Goal: Task Accomplishment & Management: Use online tool/utility

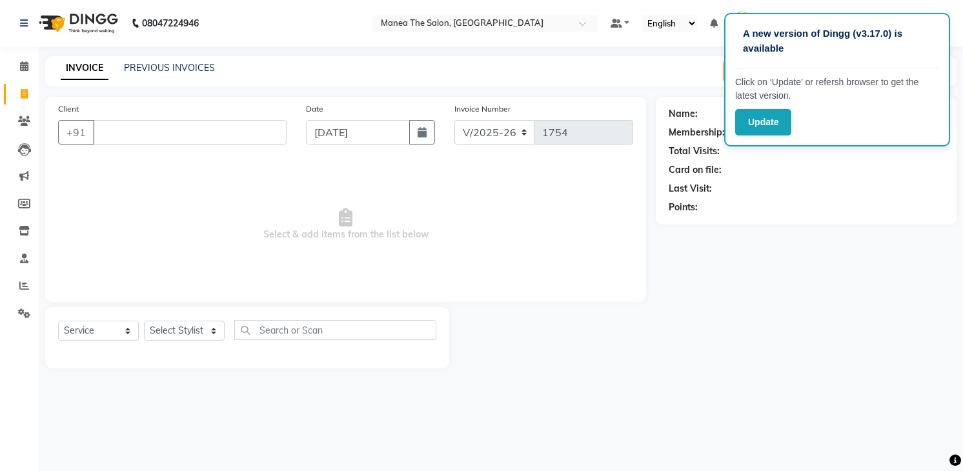
select select "5481"
select select "service"
click at [212, 326] on select "Select Stylist Mamatha Renuka Sameer khan Shakeer Shanu Shravanthi" at bounding box center [184, 331] width 81 height 20
select select "84828"
click at [144, 321] on select "Select Stylist [PERSON_NAME] Renuka [PERSON_NAME] [PERSON_NAME] [PERSON_NAME]" at bounding box center [184, 331] width 81 height 20
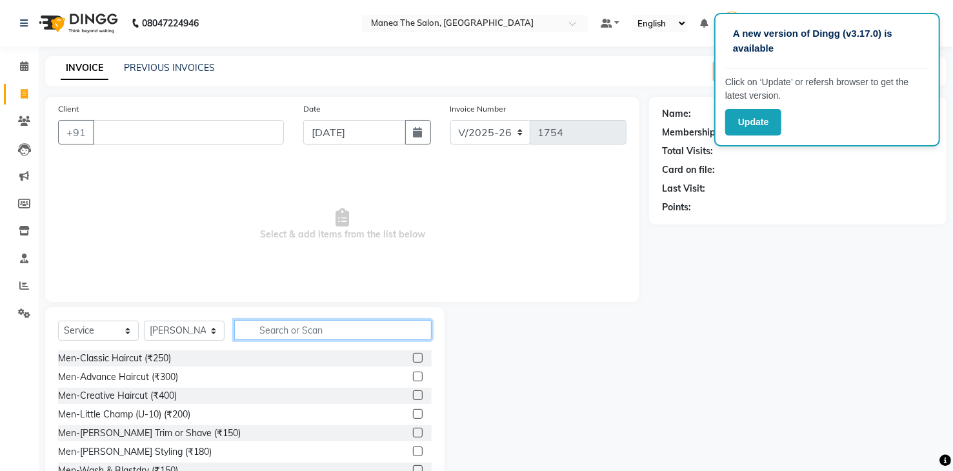
click at [275, 328] on input "text" at bounding box center [332, 330] width 197 height 20
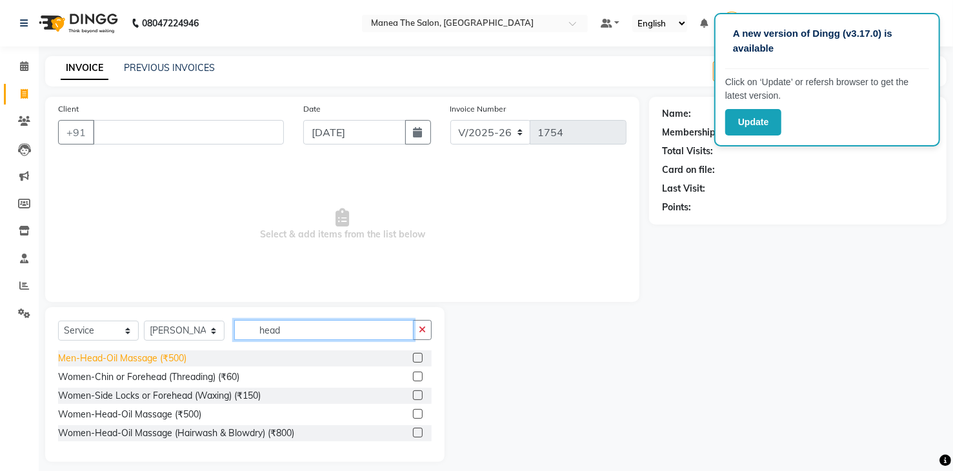
type input "head"
click at [103, 360] on div "Men-Head-Oil Massage (₹500)" at bounding box center [122, 359] width 128 height 14
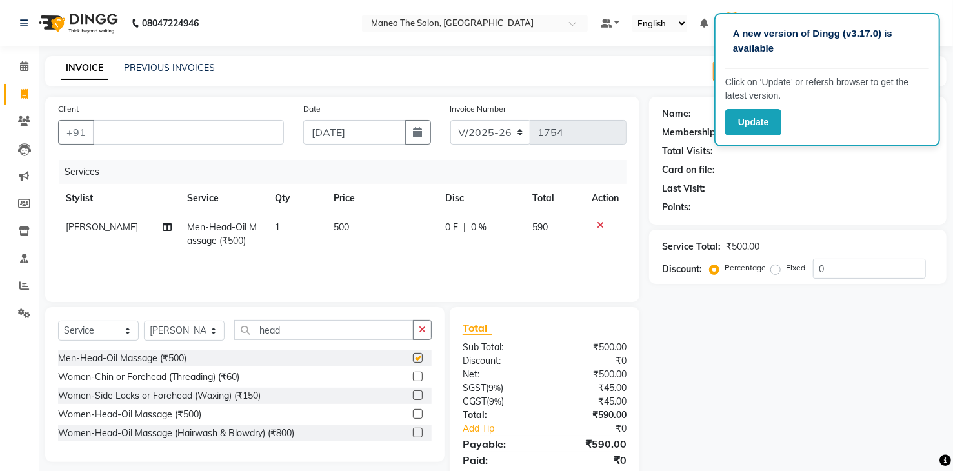
checkbox input "false"
click at [367, 219] on td "500" at bounding box center [382, 234] width 112 height 43
select select "84828"
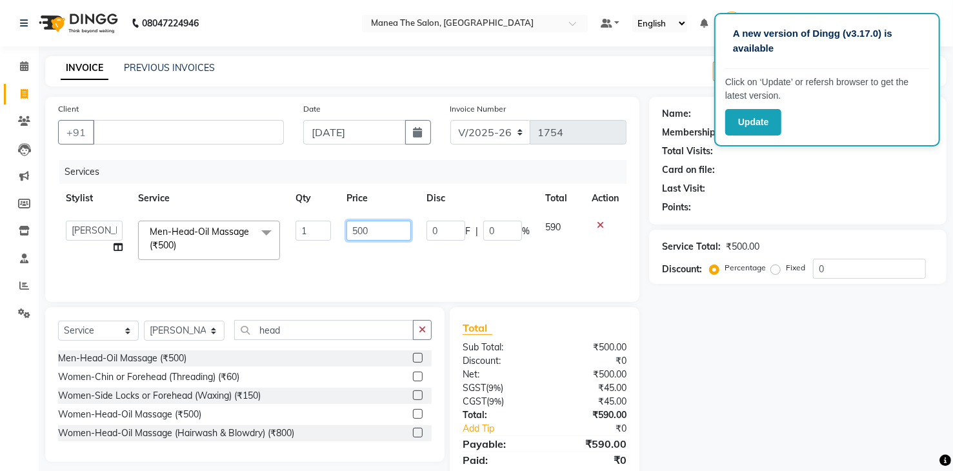
click at [392, 221] on input "500" at bounding box center [379, 231] width 65 height 20
type input "5"
type input "400"
click at [719, 314] on div "Name: Membership: Total Visits: Card on file: Last Visit: Points: Service Total…" at bounding box center [802, 297] width 307 height 400
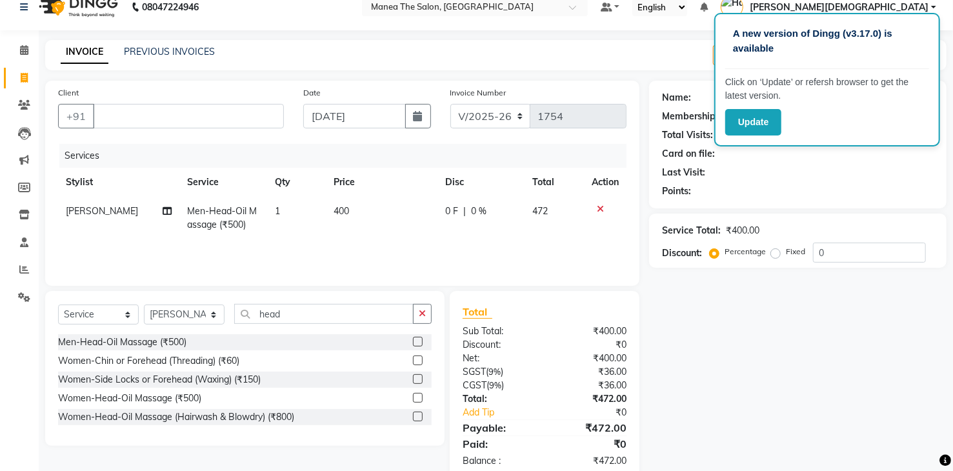
scroll to position [45, 0]
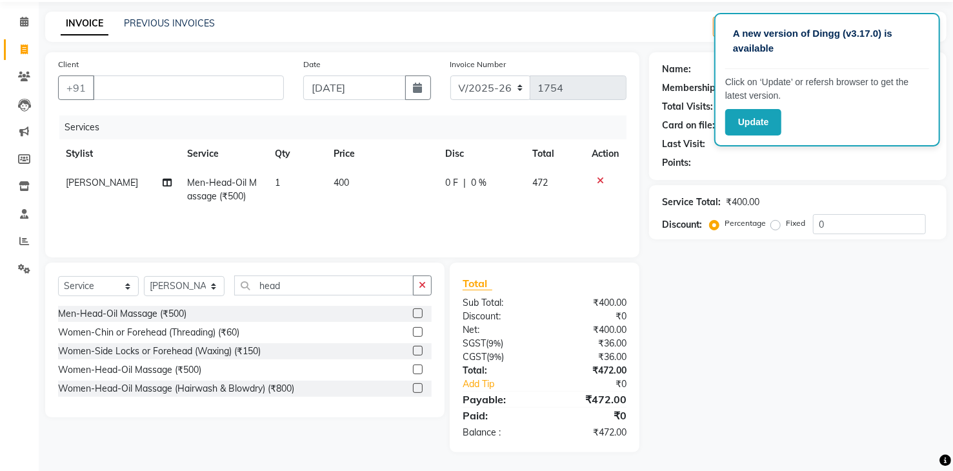
click at [718, 321] on div "Name: Membership: Total Visits: Card on file: Last Visit: Points: Service Total…" at bounding box center [802, 252] width 307 height 400
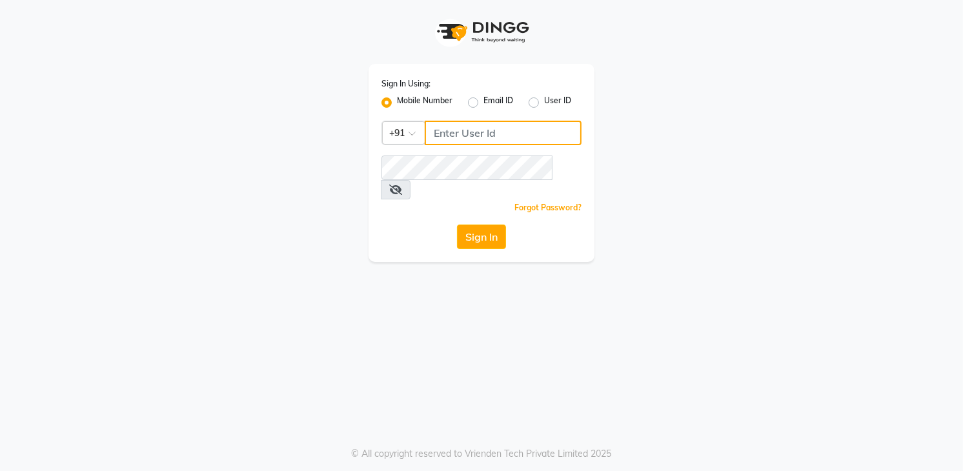
click at [534, 131] on input "Username" at bounding box center [503, 133] width 157 height 25
drag, startPoint x: 432, startPoint y: 127, endPoint x: 510, endPoint y: 128, distance: 77.4
click at [510, 128] on input "8790031435" at bounding box center [503, 133] width 157 height 25
type input "8790031435"
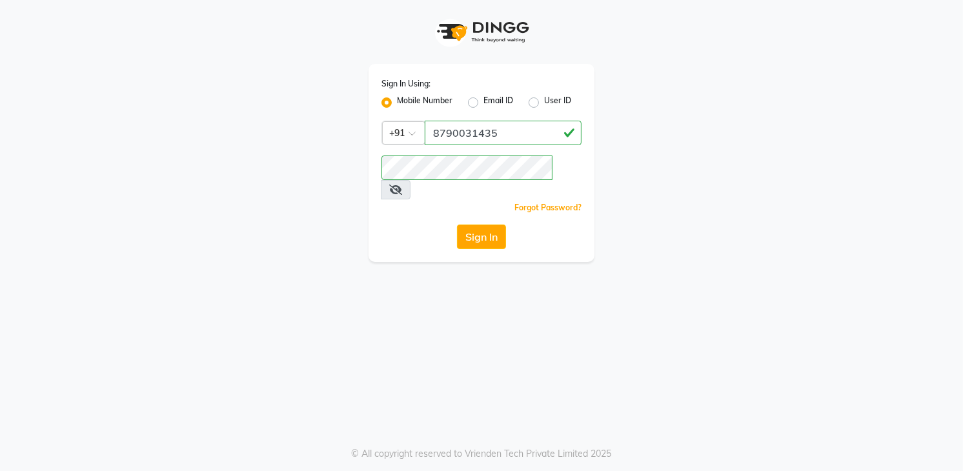
click at [483, 229] on div "Sign In" at bounding box center [481, 237] width 200 height 25
click at [484, 225] on button "Sign In" at bounding box center [481, 237] width 49 height 25
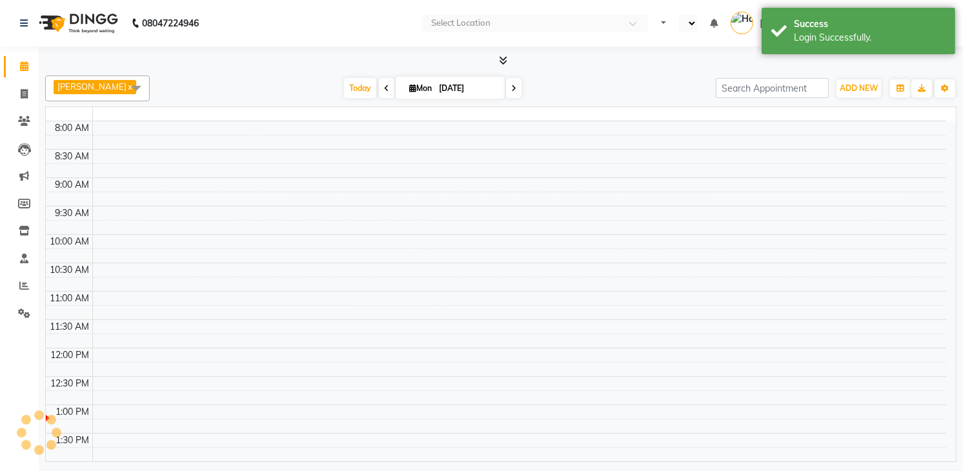
select select "en"
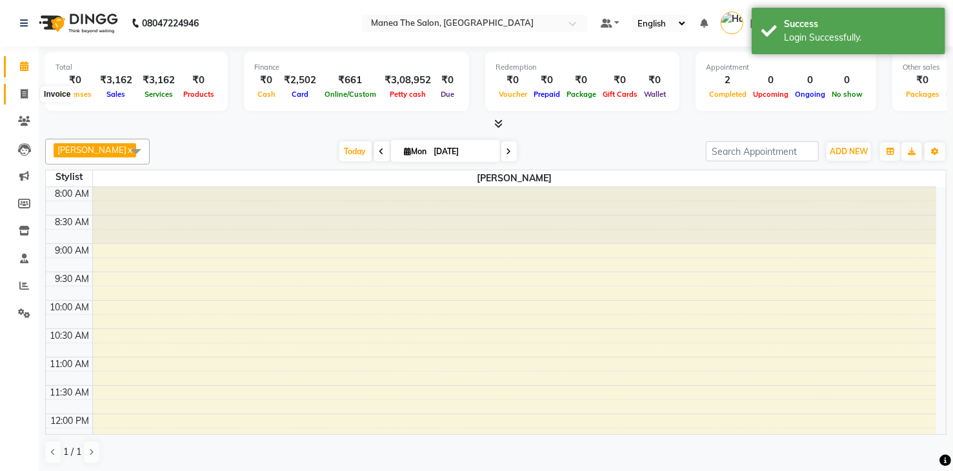
click at [22, 94] on icon at bounding box center [24, 94] width 7 height 10
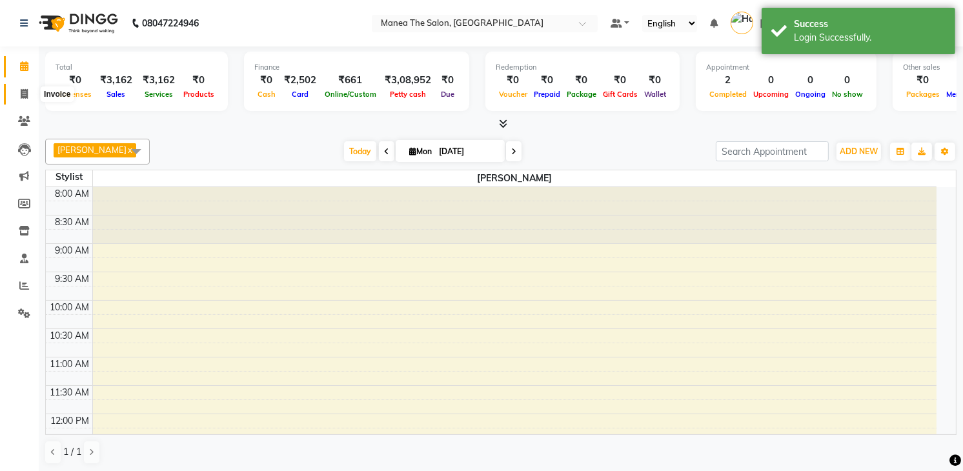
select select "5481"
select select "service"
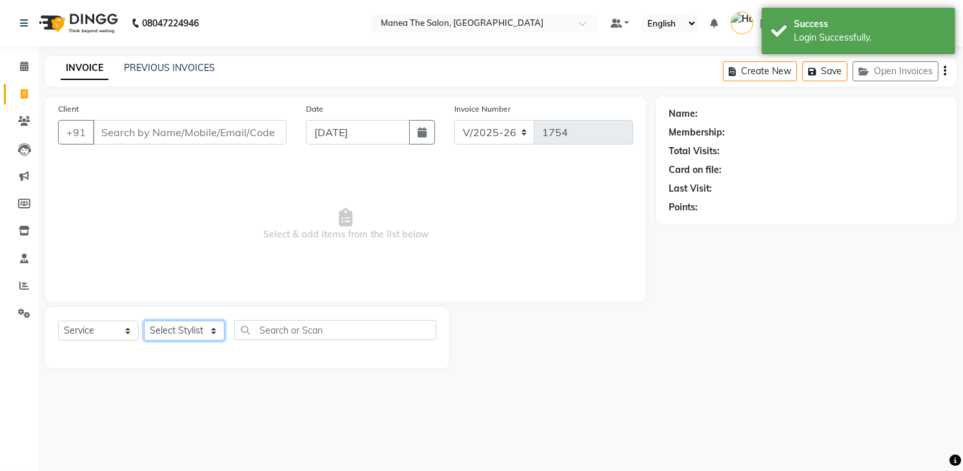
click at [181, 337] on select "Select Stylist [PERSON_NAME] Renuka [PERSON_NAME] [PERSON_NAME] [PERSON_NAME]" at bounding box center [184, 331] width 81 height 20
select select "84828"
click at [144, 321] on select "Select Stylist [PERSON_NAME] Renuka [PERSON_NAME] [PERSON_NAME] [PERSON_NAME]" at bounding box center [184, 331] width 81 height 20
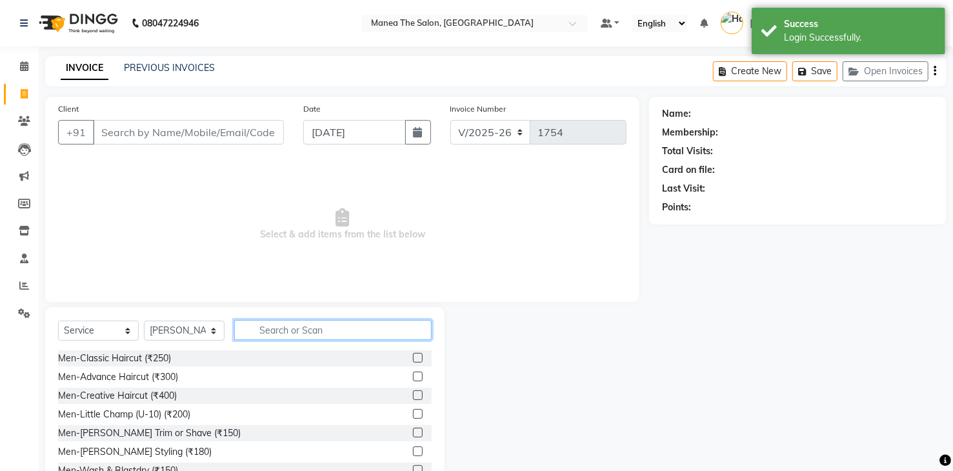
click at [341, 327] on input "text" at bounding box center [332, 330] width 197 height 20
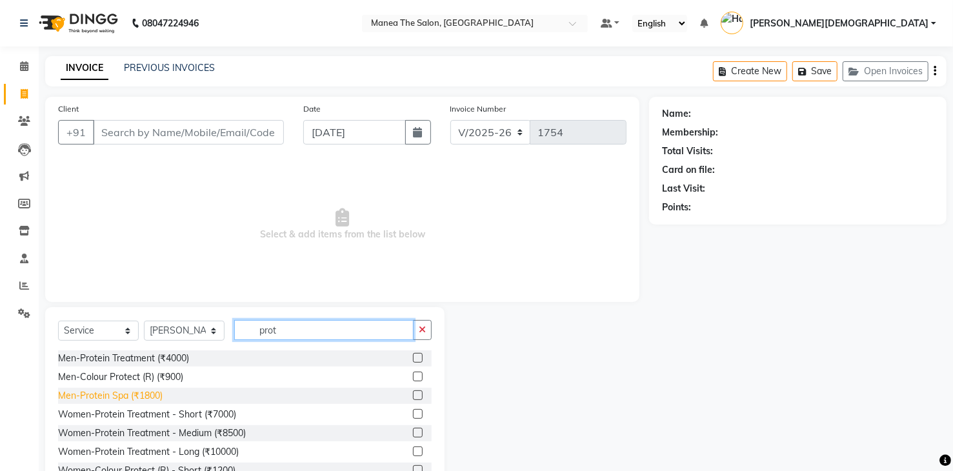
type input "prot"
click at [149, 399] on div "Men-Protein Spa (₹1800)" at bounding box center [110, 396] width 105 height 14
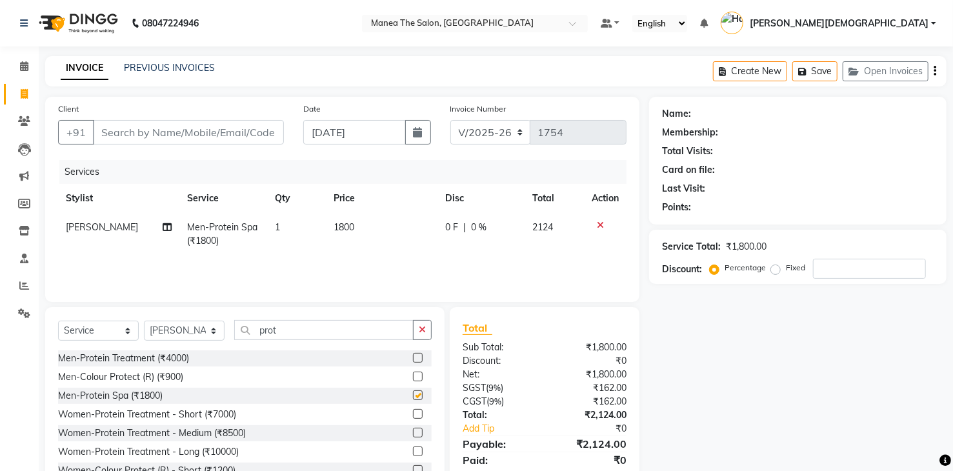
checkbox input "false"
click at [425, 332] on icon "button" at bounding box center [422, 329] width 7 height 9
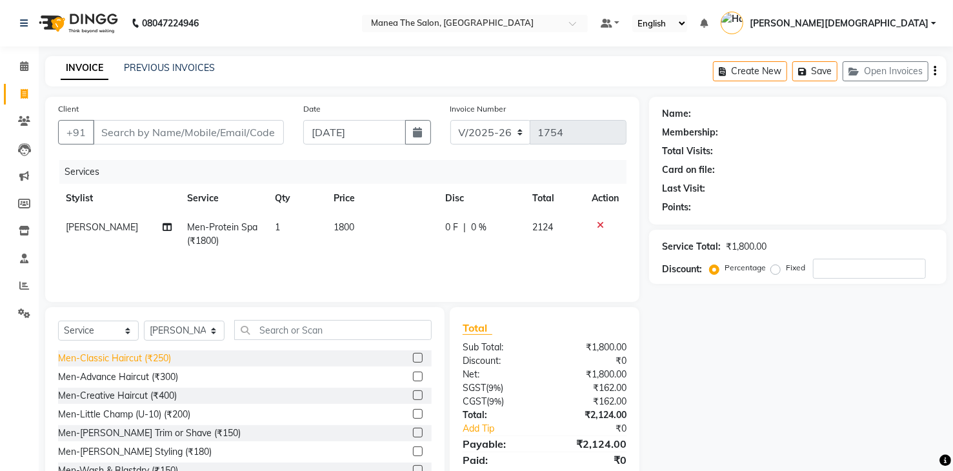
click at [157, 358] on div "Men-Classic Haircut (₹250)" at bounding box center [114, 359] width 113 height 14
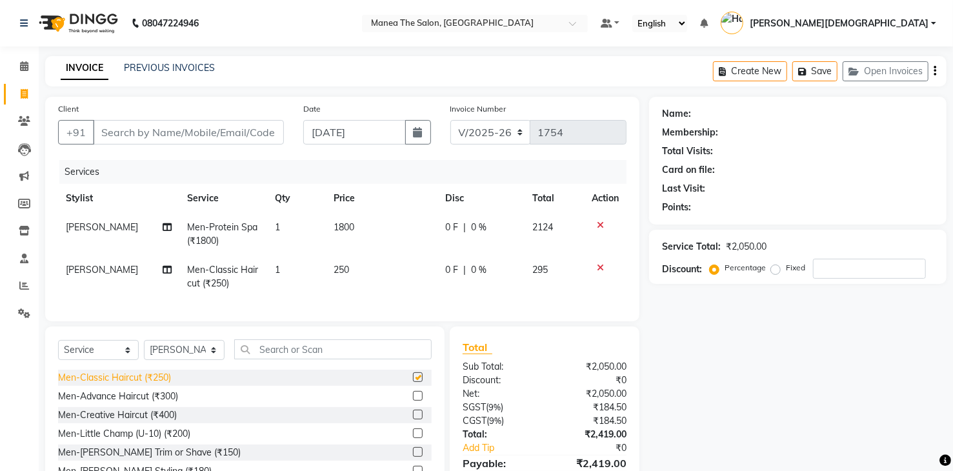
checkbox input "false"
click at [172, 459] on div "Men-[PERSON_NAME] Trim or Shave (₹150)" at bounding box center [149, 453] width 183 height 14
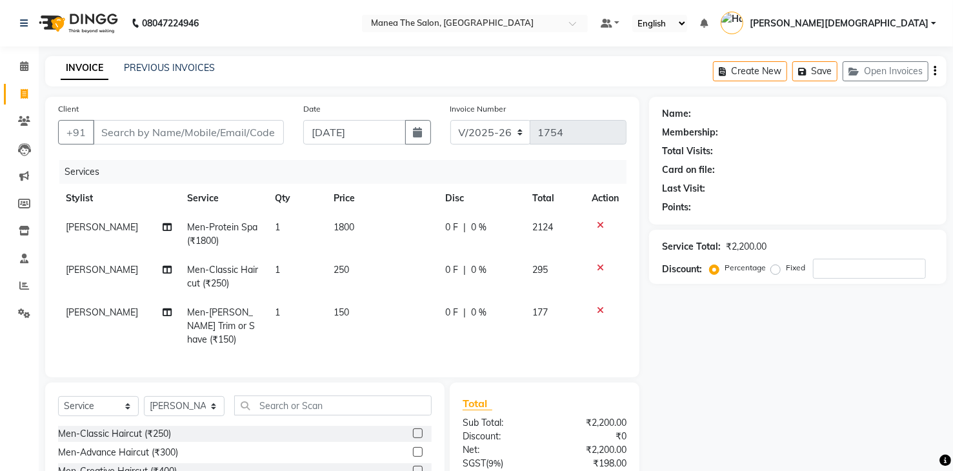
checkbox input "false"
click at [225, 130] on input "Client" at bounding box center [188, 132] width 191 height 25
type input "6"
type input "0"
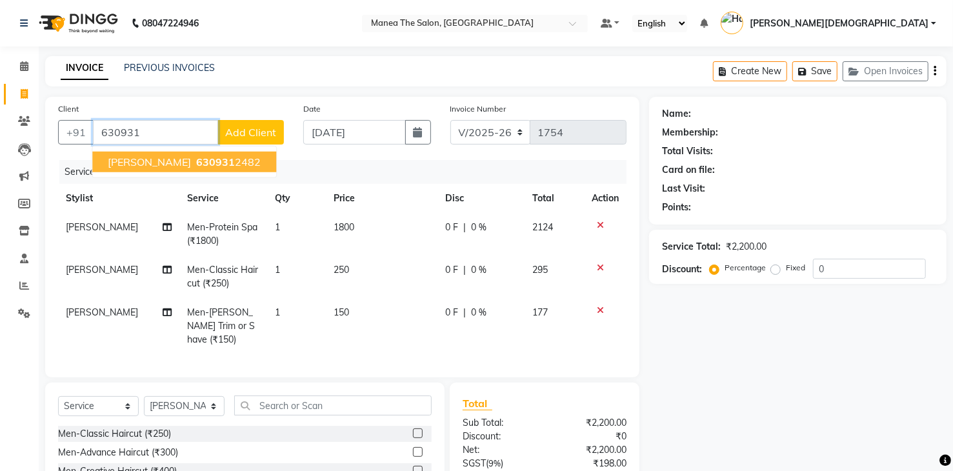
click at [196, 156] on span "630931" at bounding box center [215, 162] width 39 height 13
type input "6309312482"
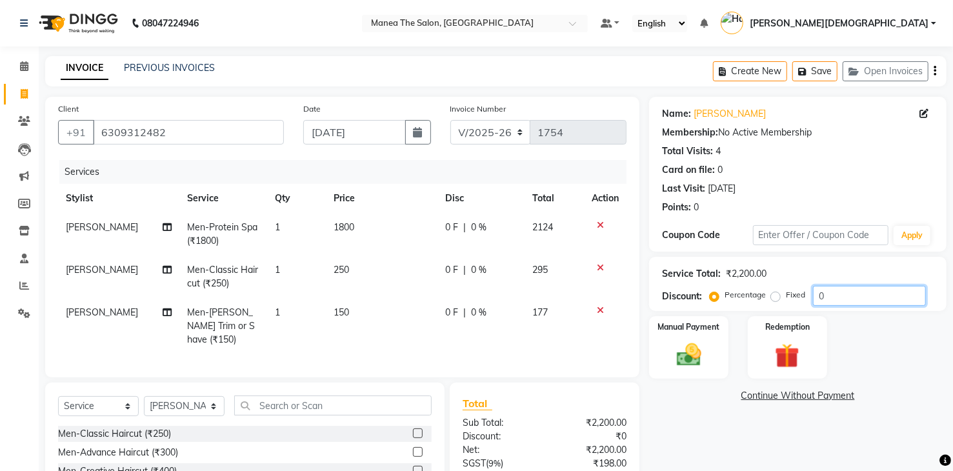
click at [852, 289] on input "0" at bounding box center [869, 296] width 113 height 20
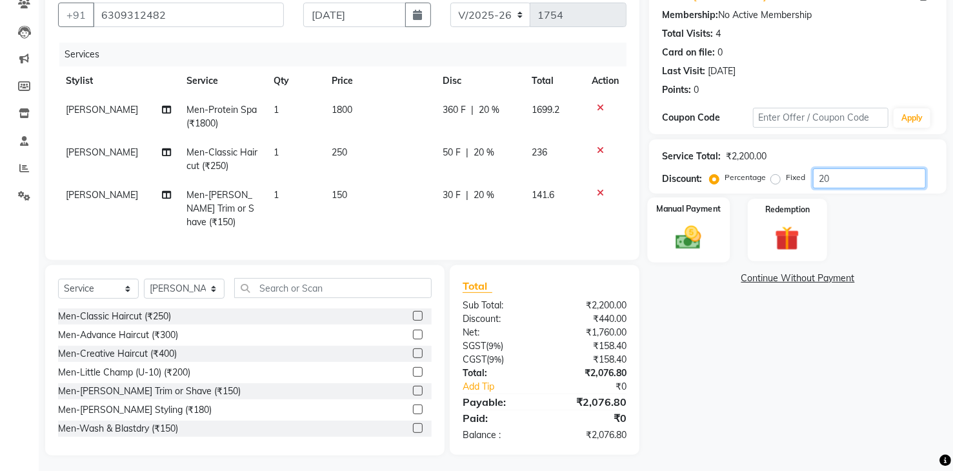
type input "20"
click at [698, 237] on img at bounding box center [688, 238] width 41 height 30
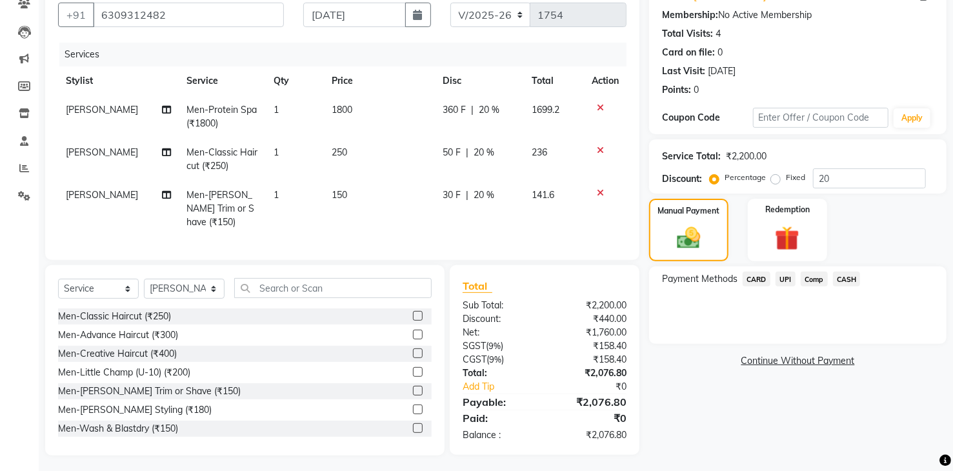
click at [790, 279] on span "UPI" at bounding box center [786, 279] width 20 height 15
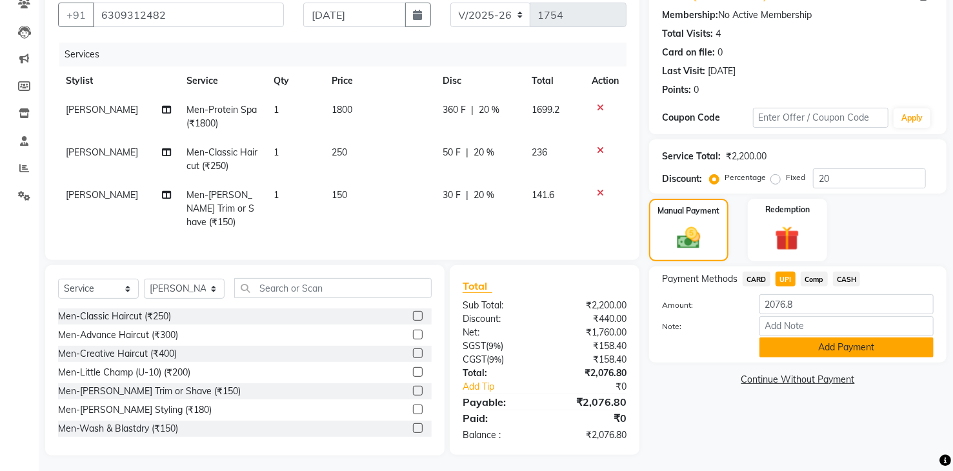
click at [819, 354] on button "Add Payment" at bounding box center [847, 348] width 174 height 20
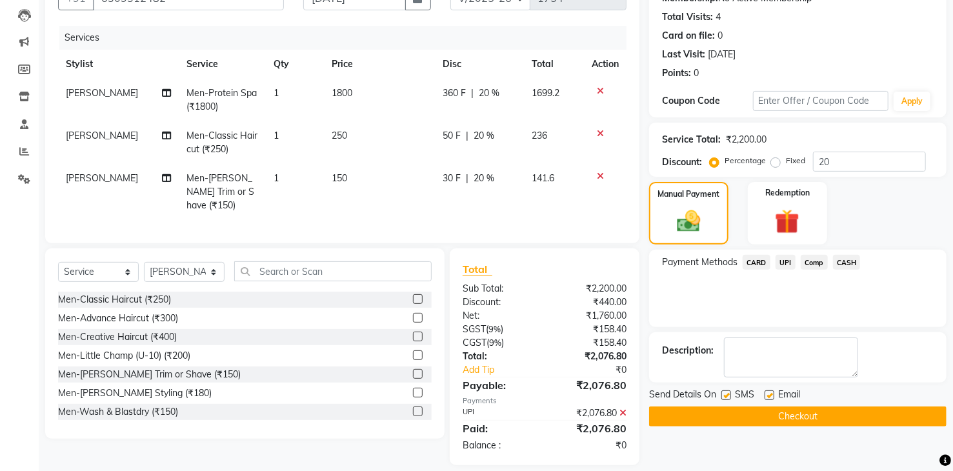
scroll to position [143, 0]
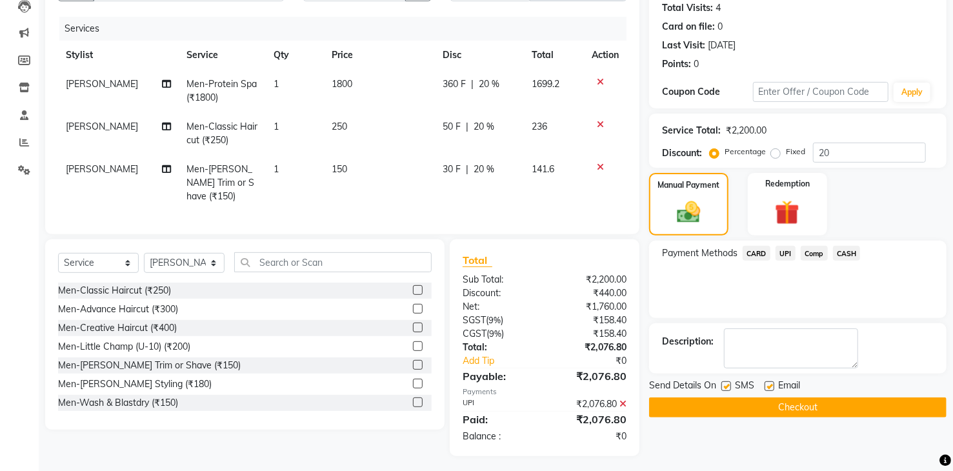
click at [822, 404] on button "Checkout" at bounding box center [797, 408] width 297 height 20
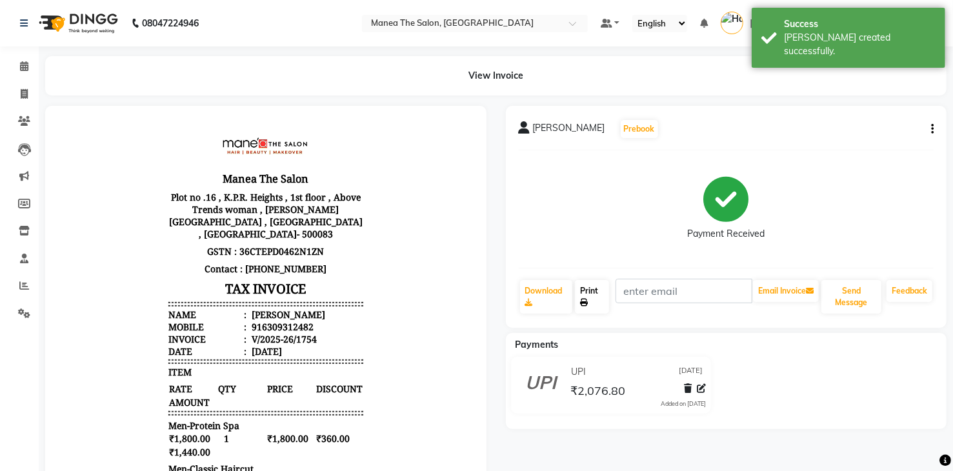
click at [587, 291] on link "Print" at bounding box center [592, 297] width 34 height 34
click at [862, 297] on button "Send Message" at bounding box center [851, 297] width 60 height 34
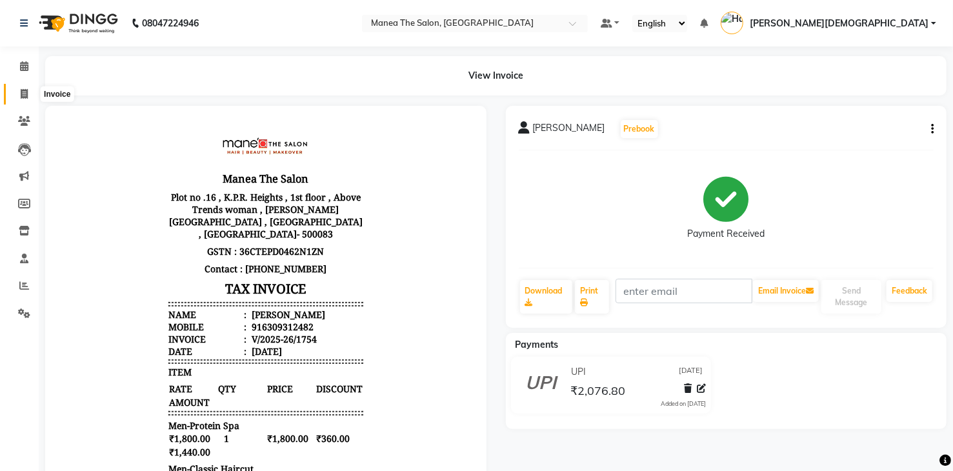
click at [21, 96] on icon at bounding box center [24, 94] width 7 height 10
select select "5481"
select select "service"
